Goal: Task Accomplishment & Management: Complete application form

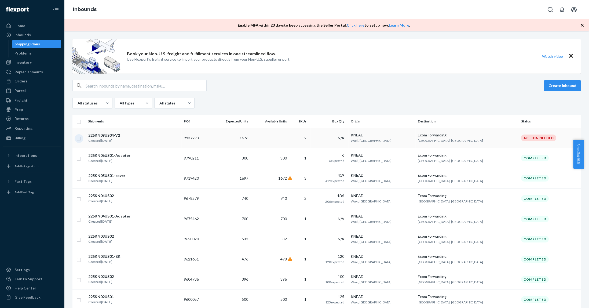
click at [79, 139] on input "checkbox" at bounding box center [79, 138] width 4 height 6
click at [493, 83] on div "Duplicate" at bounding box center [496, 85] width 18 height 5
checkbox input "false"
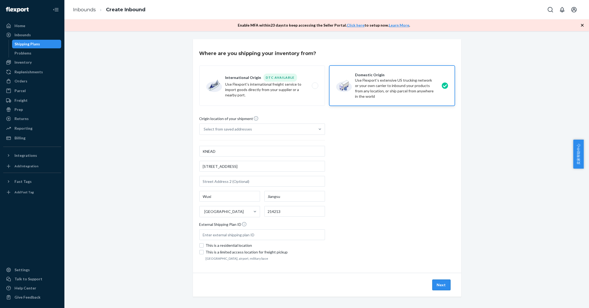
click at [439, 281] on button "Next" at bounding box center [441, 284] width 18 height 11
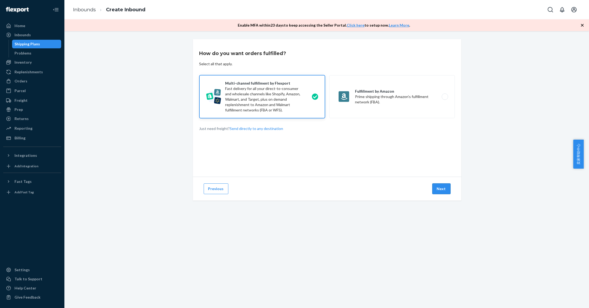
click at [439, 187] on button "Next" at bounding box center [441, 188] width 18 height 11
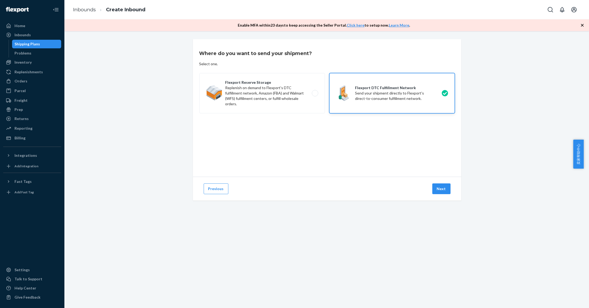
click at [439, 187] on button "Next" at bounding box center [441, 188] width 18 height 11
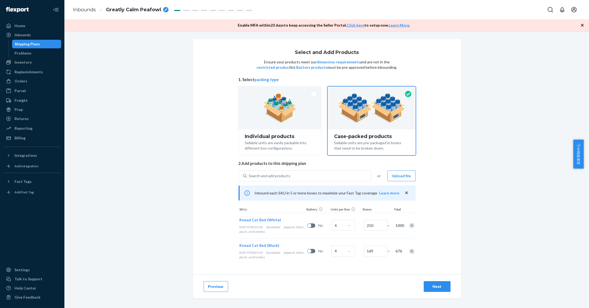
click at [165, 9] on icon "breadcrumbs" at bounding box center [166, 9] width 3 height 3
drag, startPoint x: 153, startPoint y: 9, endPoint x: 93, endPoint y: 13, distance: 59.8
click at [90, 11] on ol "Inbounds Greatly Calm Peafowl" at bounding box center [120, 9] width 103 height 17
type input "225KN09US05-V2"
click at [154, 73] on div "Select and Add Products Ensure your products meet our dimension requirements an…" at bounding box center [326, 133] width 517 height 188
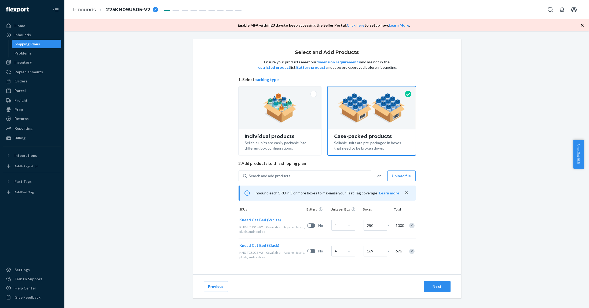
click at [435, 285] on div "Next" at bounding box center [437, 286] width 18 height 5
radio input "true"
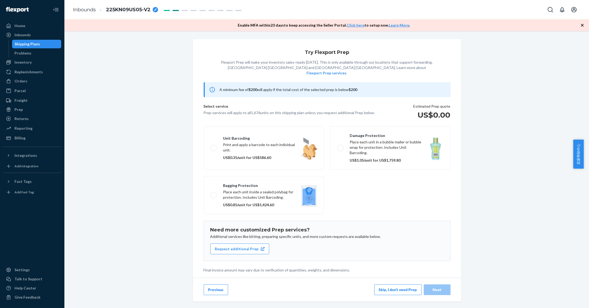
click at [404, 284] on button "Skip, I don't need Prep" at bounding box center [397, 289] width 47 height 11
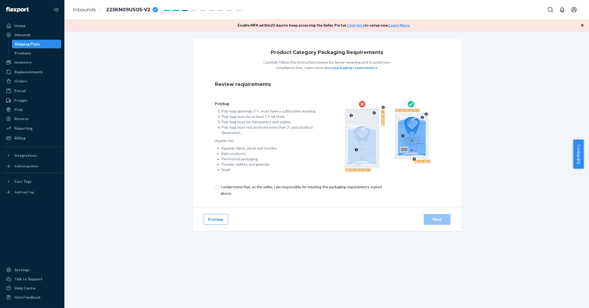
click at [216, 188] on input "checkbox" at bounding box center [304, 190] width 178 height 13
checkbox input "true"
click at [440, 219] on div "Next" at bounding box center [437, 219] width 18 height 5
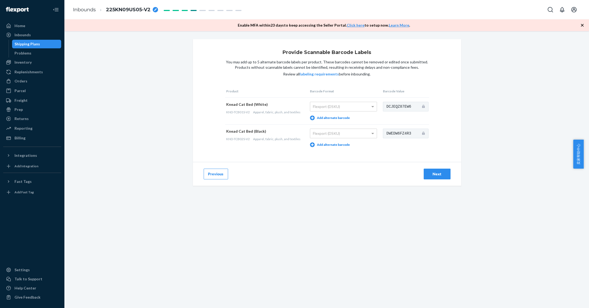
click at [435, 173] on div "Next" at bounding box center [437, 173] width 18 height 5
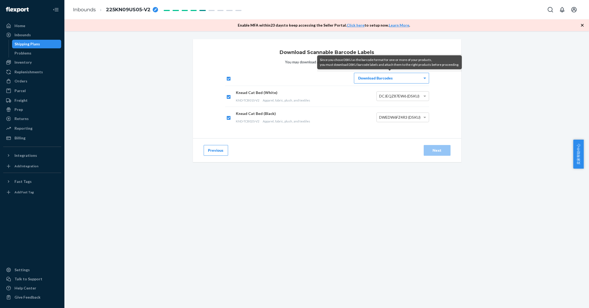
click at [405, 71] on div "Since you chose DSKU as the barcode format for one or more of your products, yo…" at bounding box center [389, 63] width 145 height 18
click at [406, 74] on div "Download Barcodes" at bounding box center [391, 78] width 75 height 10
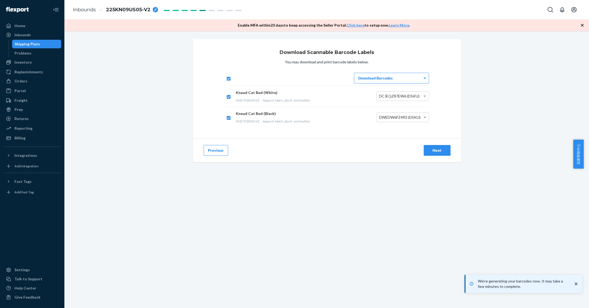
click at [433, 149] on div "Next" at bounding box center [437, 150] width 18 height 5
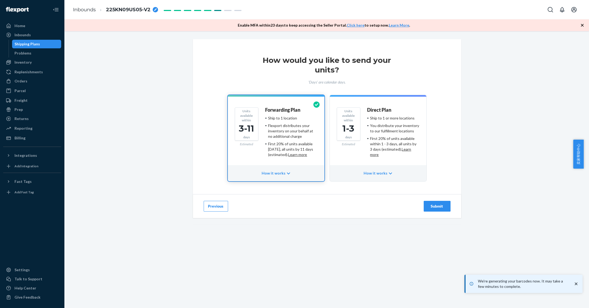
click at [433, 204] on div "Submit" at bounding box center [437, 205] width 18 height 5
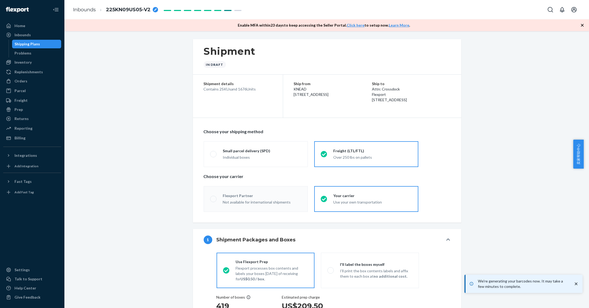
radio input "true"
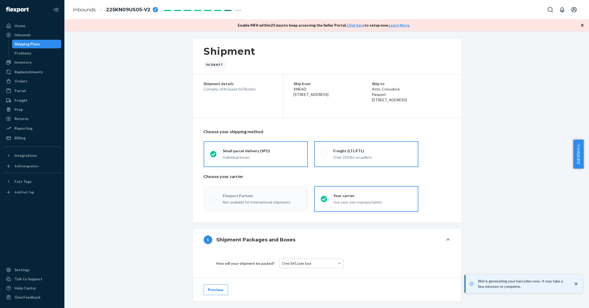
click at [370, 155] on div "Over 250 lbs on pallets" at bounding box center [373, 157] width 78 height 5
click at [324, 155] on input "Freight (LTL/FTL) Over 250 lbs on pallets" at bounding box center [322, 153] width 3 height 3
radio input "true"
radio input "false"
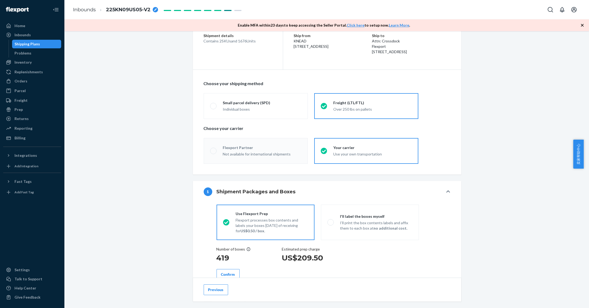
scroll to position [71, 0]
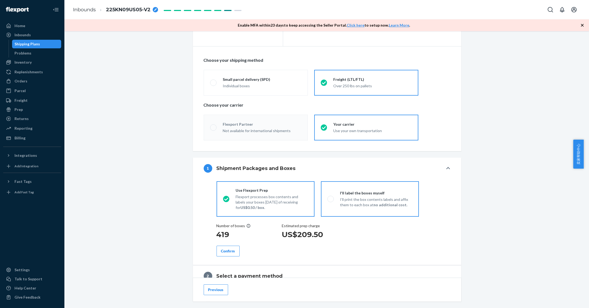
click at [382, 200] on p "I’ll print the box contents labels and affix them to each box at no additional …" at bounding box center [376, 202] width 72 height 11
click at [331, 200] on input "I'll label the boxes myself I’ll print the box contents labels and affix them t…" at bounding box center [328, 198] width 3 height 3
radio input "true"
radio input "false"
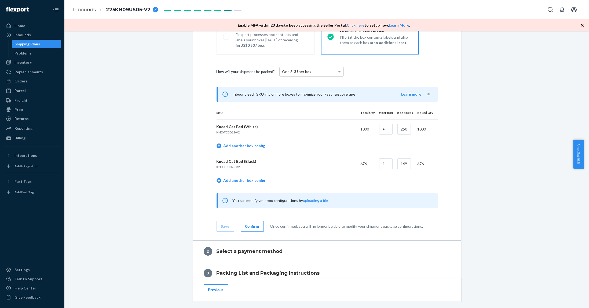
scroll to position [250, 0]
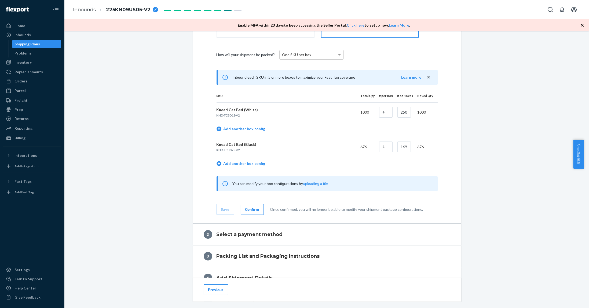
click at [254, 209] on div "Confirm" at bounding box center [252, 209] width 14 height 5
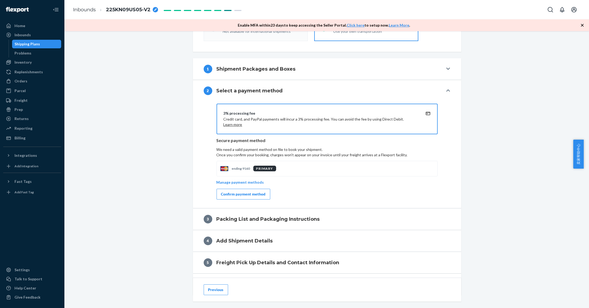
scroll to position [211, 0]
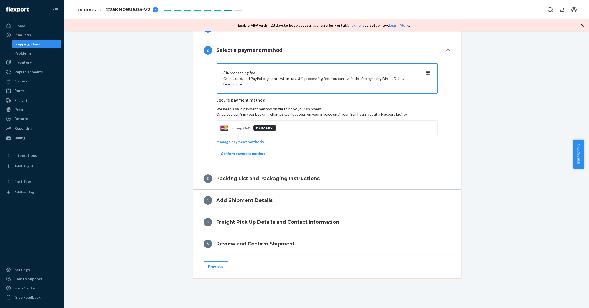
click at [256, 151] on div "Confirm payment method" at bounding box center [243, 153] width 45 height 5
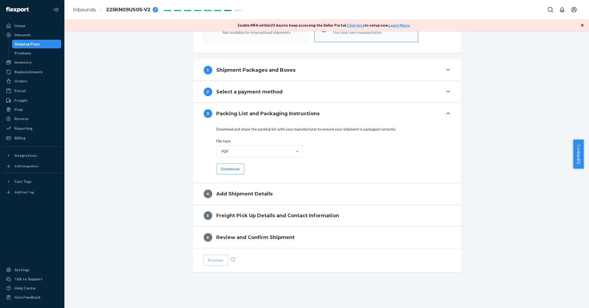
scroll to position [169, 0]
click at [227, 168] on button "Download" at bounding box center [231, 169] width 28 height 11
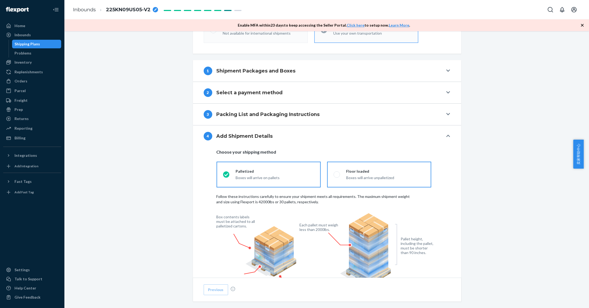
click at [366, 169] on div "Floor loaded" at bounding box center [386, 171] width 78 height 5
click at [337, 173] on input "Floor loaded Boxes will arrive unpalletized" at bounding box center [335, 174] width 3 height 3
radio input "true"
radio input "false"
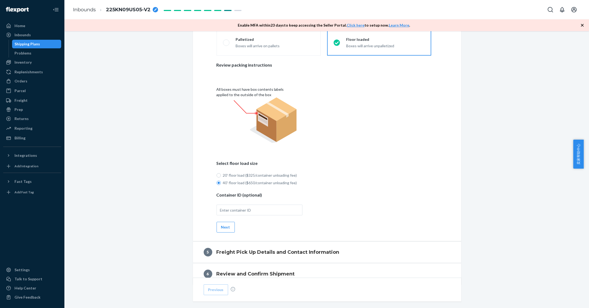
scroll to position [312, 0]
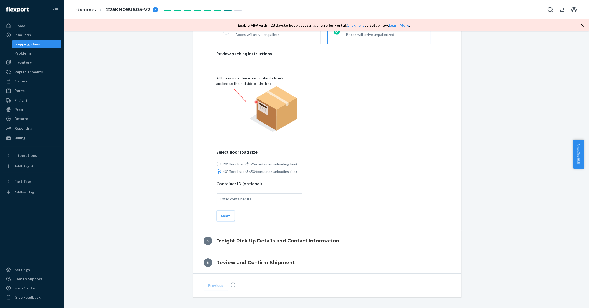
click at [223, 214] on button "Next" at bounding box center [226, 215] width 18 height 11
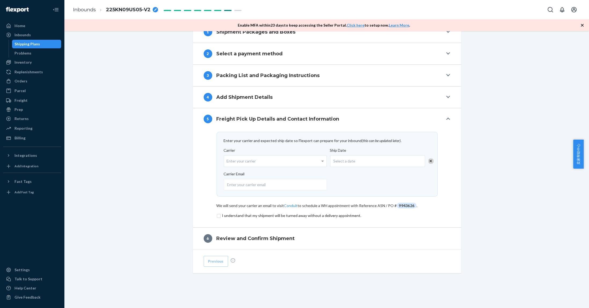
click at [358, 156] on div "Select a date" at bounding box center [377, 161] width 95 height 12
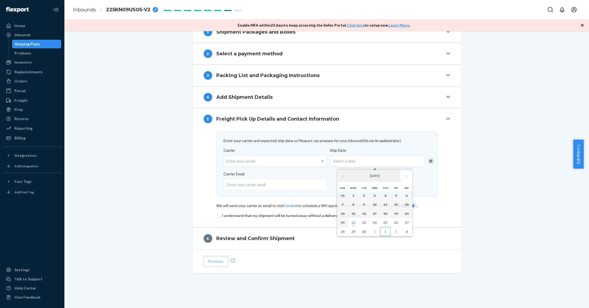
click at [386, 231] on button "2" at bounding box center [385, 231] width 11 height 9
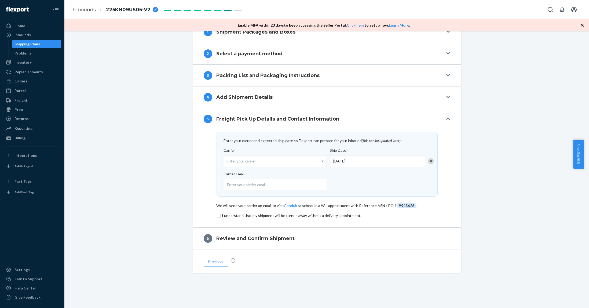
click at [479, 167] on div "Shipment In draft Shipment details Contains 2 SKUs and 1676 Units Ship from KNE…" at bounding box center [326, 69] width 517 height 477
click at [401, 205] on span "9943626" at bounding box center [407, 206] width 20 height 6
copy span "9943626"
click at [217, 214] on input "checkbox" at bounding box center [327, 215] width 221 height 6
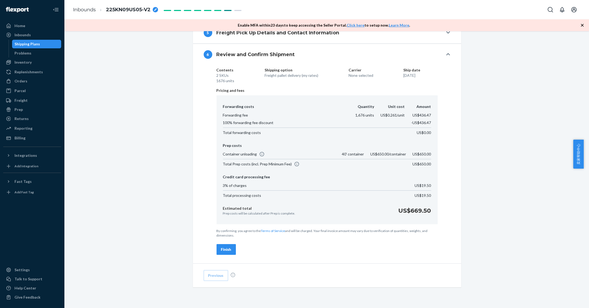
scroll to position [308, 0]
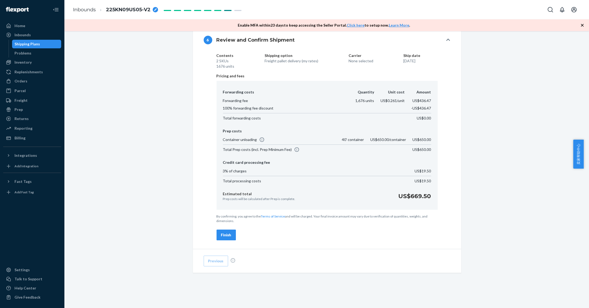
click at [223, 232] on div "Finish" at bounding box center [226, 234] width 10 height 5
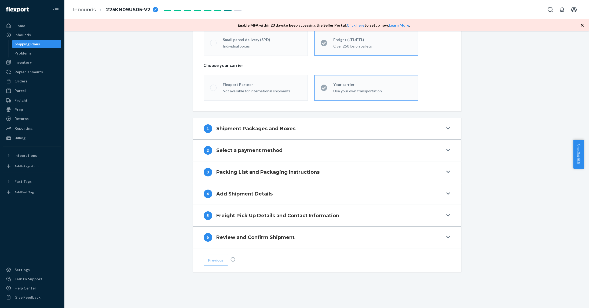
scroll to position [110, 0]
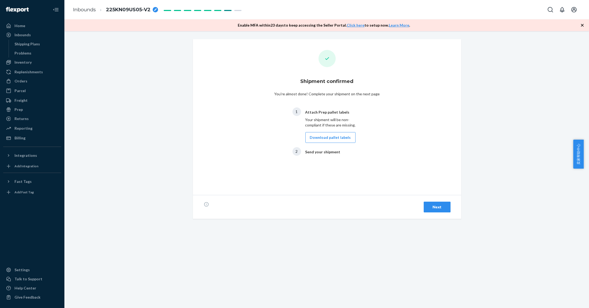
click at [439, 206] on div "Next" at bounding box center [437, 206] width 18 height 5
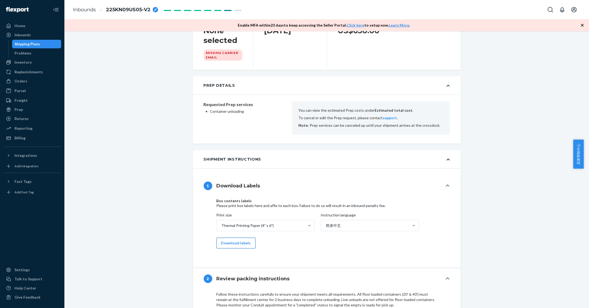
scroll to position [311, 0]
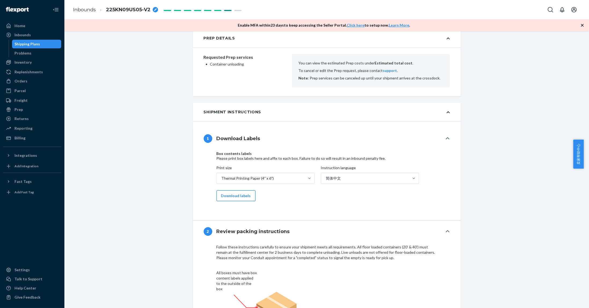
click at [234, 200] on button "Download labels" at bounding box center [236, 195] width 39 height 11
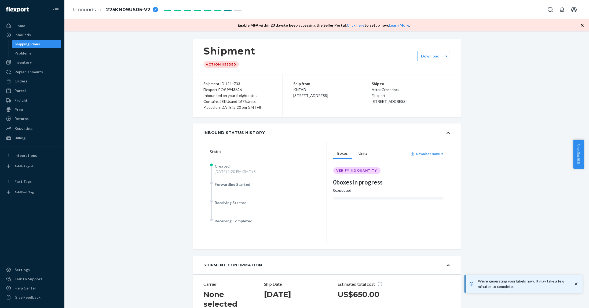
scroll to position [0, 0]
